Goal: Task Accomplishment & Management: Manage account settings

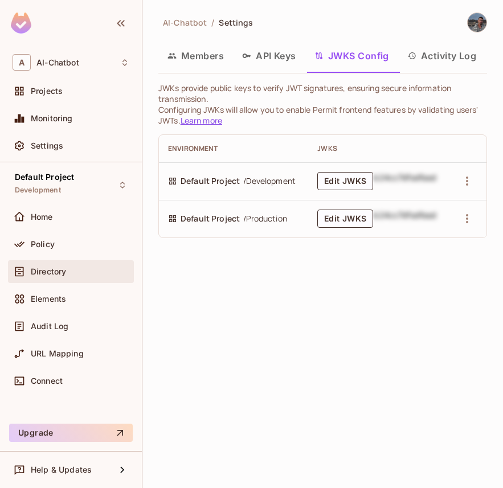
click at [47, 260] on div "Directory" at bounding box center [71, 271] width 126 height 23
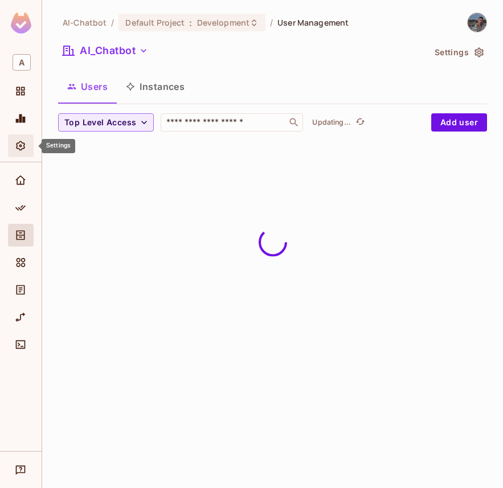
click at [28, 139] on div "Settings" at bounding box center [22, 146] width 19 height 14
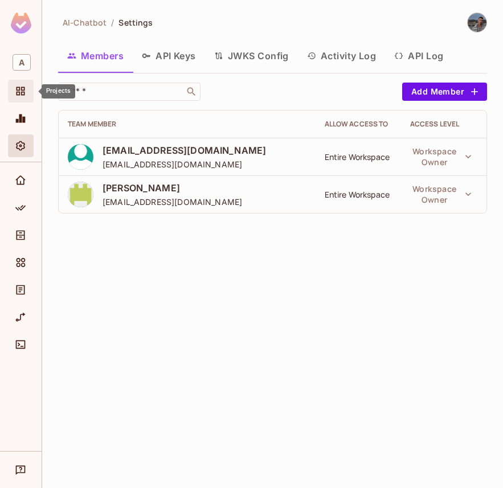
click at [19, 101] on div "Projects" at bounding box center [21, 91] width 26 height 23
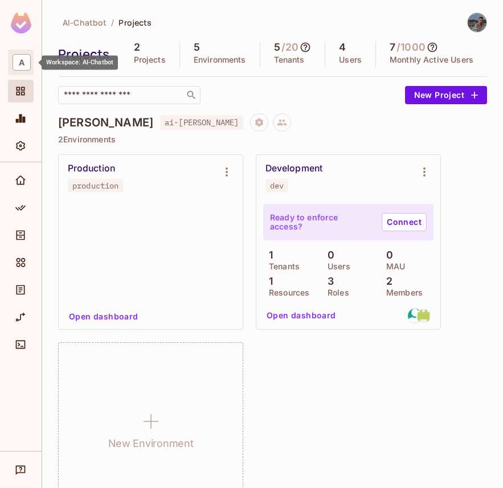
click at [26, 61] on span "A" at bounding box center [22, 62] width 18 height 17
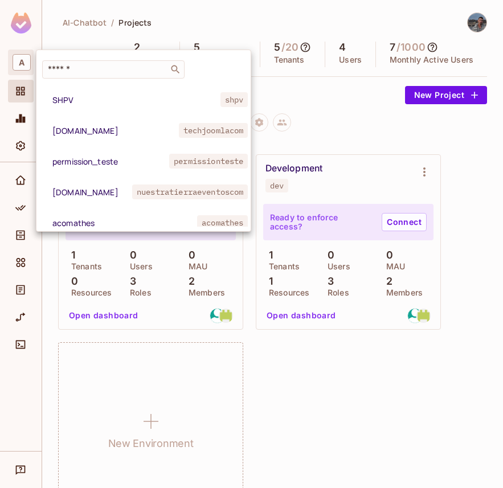
click at [20, 65] on div at bounding box center [251, 244] width 503 height 488
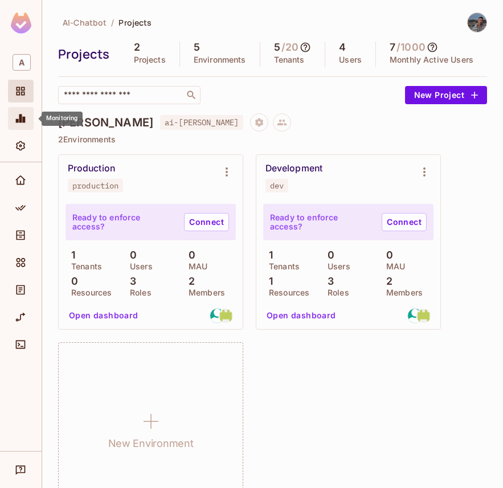
click at [18, 119] on icon "Monitoring" at bounding box center [20, 118] width 11 height 11
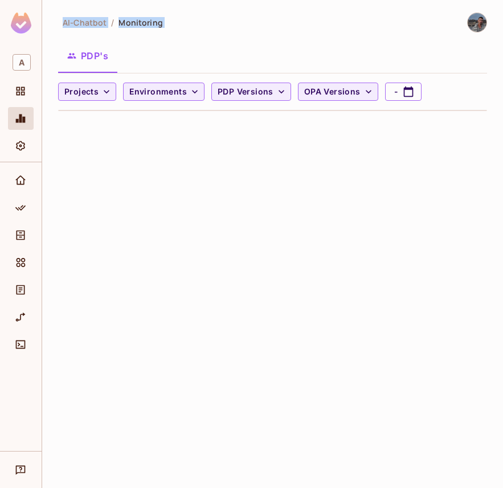
drag, startPoint x: 41, startPoint y: 107, endPoint x: 48, endPoint y: 107, distance: 7.4
click at [48, 107] on div "A AI-Chatbot / Monitoring PDP's Projects Environments PDP Versions OPA Versions…" at bounding box center [251, 244] width 503 height 488
click at [17, 206] on icon "Policy" at bounding box center [20, 207] width 11 height 11
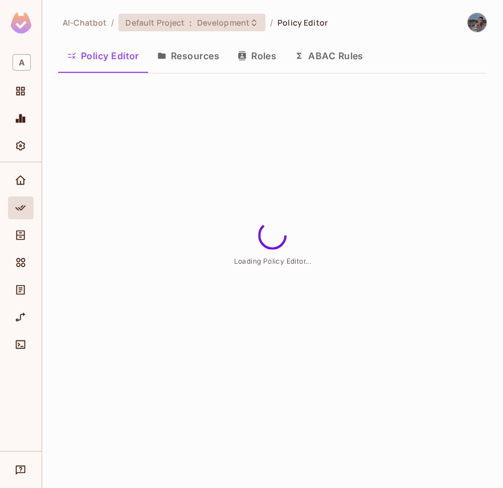
click at [157, 24] on span "Default Project" at bounding box center [154, 22] width 59 height 11
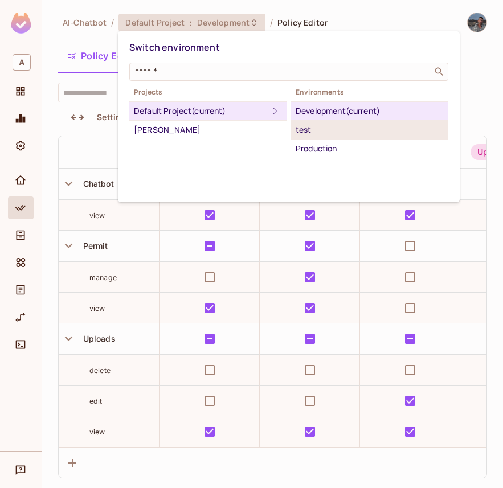
click at [325, 130] on div "test" at bounding box center [370, 130] width 148 height 14
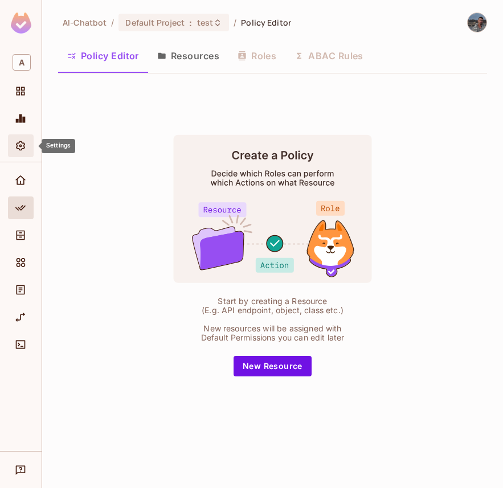
click at [28, 149] on div "Settings" at bounding box center [22, 146] width 19 height 14
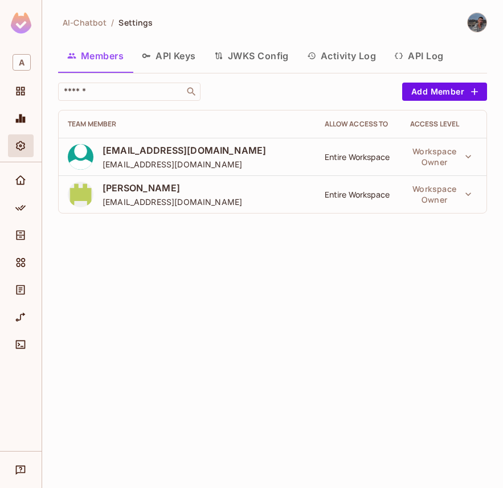
click at [265, 59] on button "JWKS Config" at bounding box center [251, 56] width 93 height 28
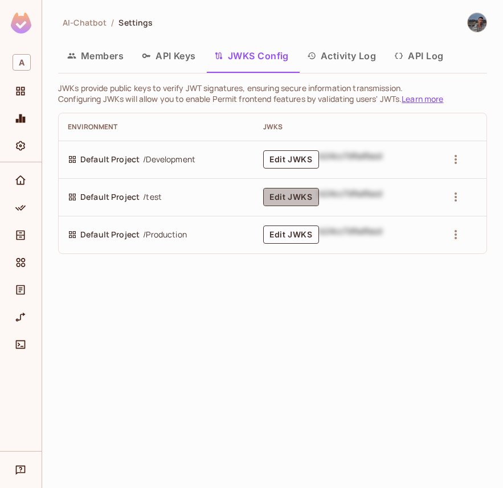
click at [287, 199] on button "Edit JWKS" at bounding box center [291, 197] width 56 height 18
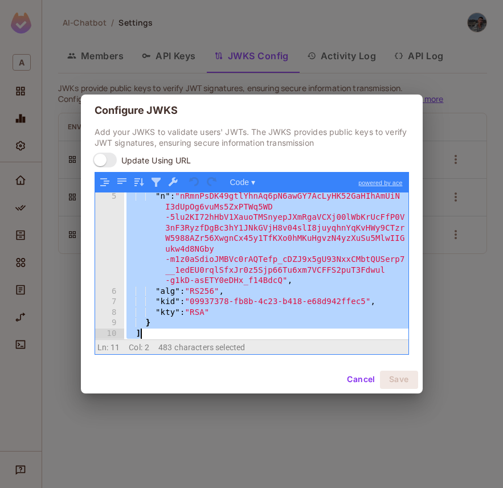
scroll to position [54, 0]
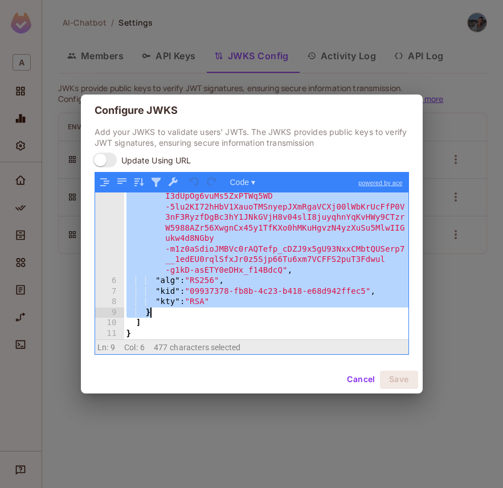
drag, startPoint x: 148, startPoint y: 220, endPoint x: 213, endPoint y: 312, distance: 112.4
click at [213, 312] on div ""n" : "nRmnPsDK49gtlYhnAq6pN6awGY7AcLyHK52GaHIhAmUiN I3dUpOg6vuMs5ZxPTWq5WD -5l…" at bounding box center [266, 307] width 284 height 252
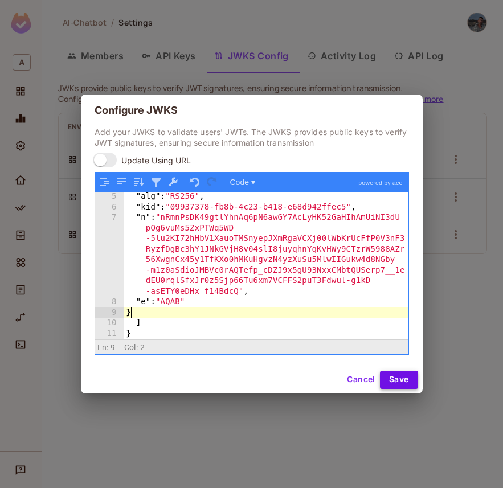
click at [397, 371] on button "Save" at bounding box center [399, 380] width 38 height 18
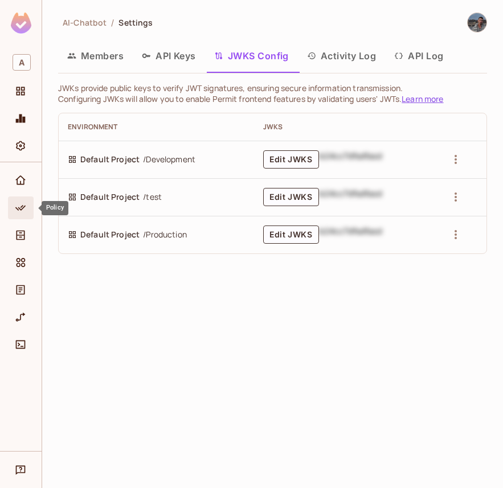
click at [17, 211] on icon "Policy" at bounding box center [20, 207] width 11 height 11
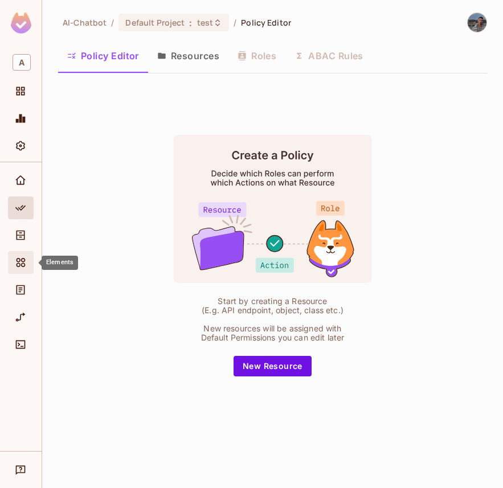
click at [26, 258] on icon "Elements" at bounding box center [20, 262] width 11 height 11
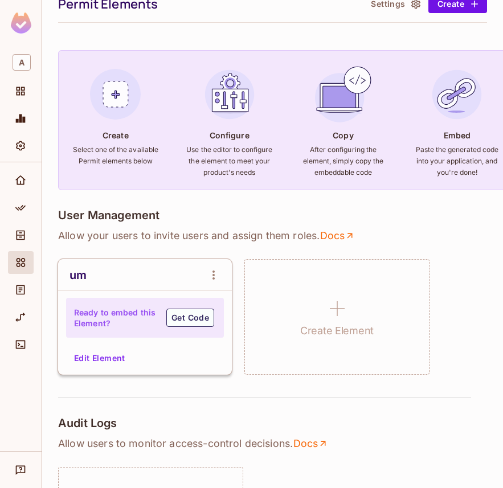
scroll to position [63, 0]
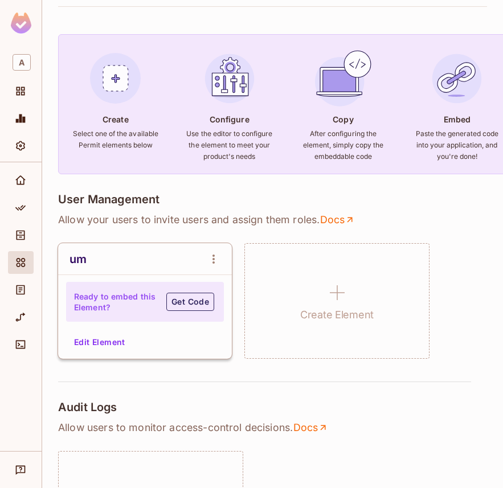
click at [187, 303] on button "Get Code" at bounding box center [190, 302] width 48 height 18
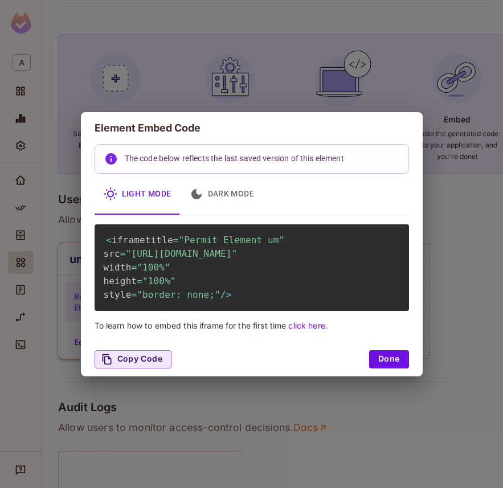
click at [449, 230] on div "Element Embed Code The code below reflects the last saved version of this eleme…" at bounding box center [251, 244] width 503 height 488
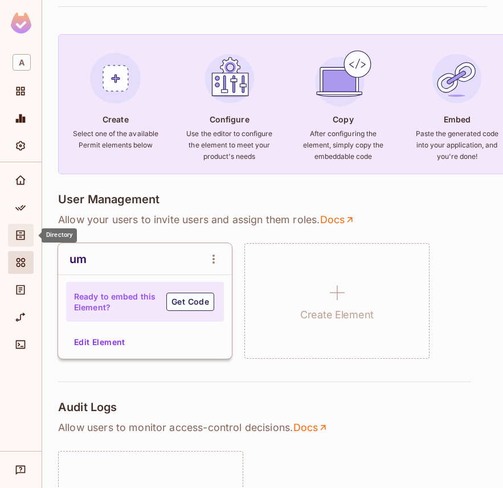
click at [21, 231] on icon "Directory" at bounding box center [20, 235] width 11 height 11
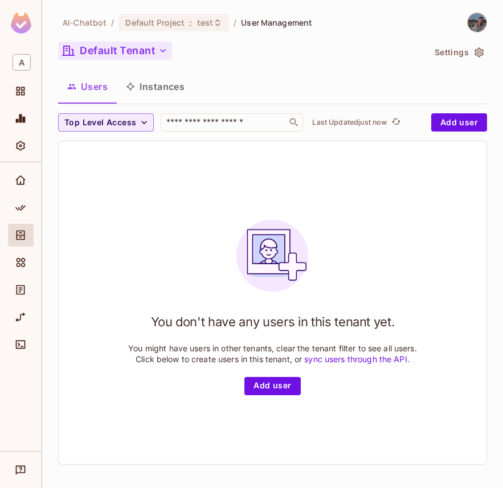
click at [111, 58] on button "Default Tenant" at bounding box center [115, 51] width 114 height 18
